Goal: Task Accomplishment & Management: Manage account settings

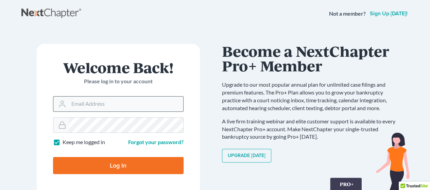
click at [84, 102] on input "Email Address" at bounding box center [126, 104] width 115 height 15
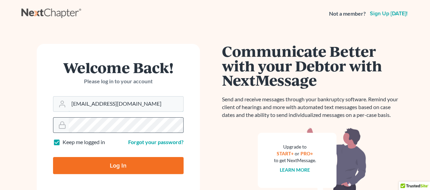
type input "[EMAIL_ADDRESS][DOMAIN_NAME]"
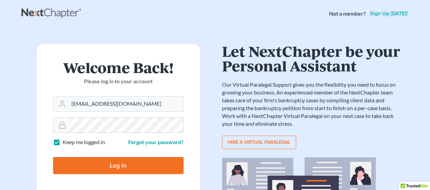
click at [116, 165] on input "Log In" at bounding box center [118, 165] width 131 height 17
type input "Thinking..."
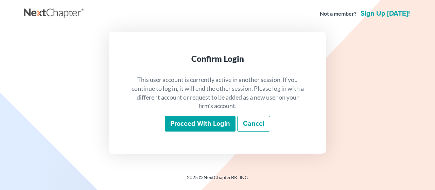
click at [197, 125] on input "Proceed with login" at bounding box center [200, 124] width 71 height 16
